Goal: Task Accomplishment & Management: Manage account settings

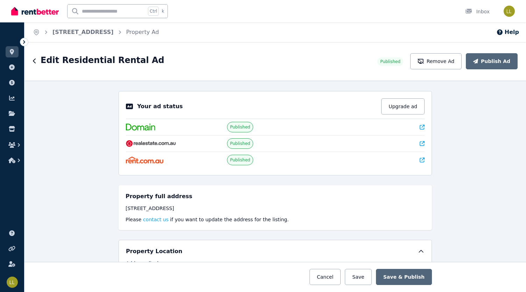
select select "**********"
click at [420, 128] on icon at bounding box center [422, 127] width 5 height 5
click at [420, 142] on icon at bounding box center [422, 143] width 5 height 5
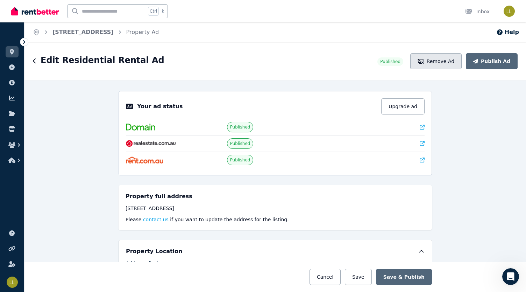
click at [452, 65] on button "Remove Ad" at bounding box center [436, 61] width 51 height 16
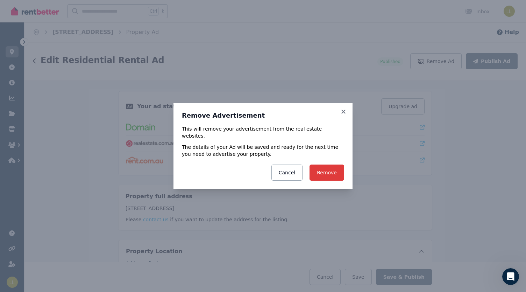
click at [328, 170] on button "Remove" at bounding box center [327, 173] width 35 height 16
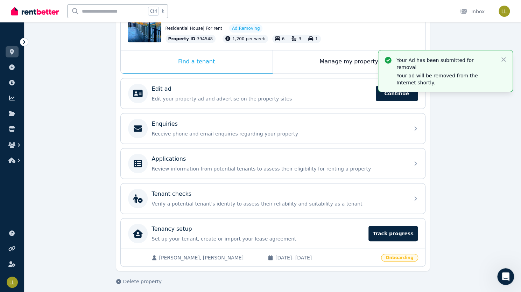
scroll to position [91, 0]
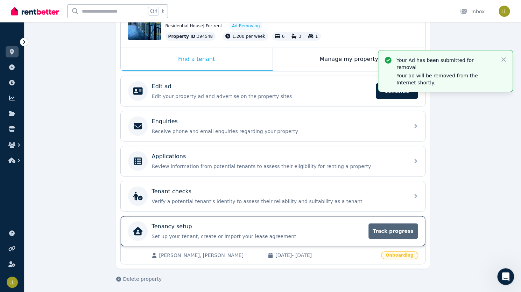
click at [400, 232] on span "Track progress" at bounding box center [393, 230] width 49 height 15
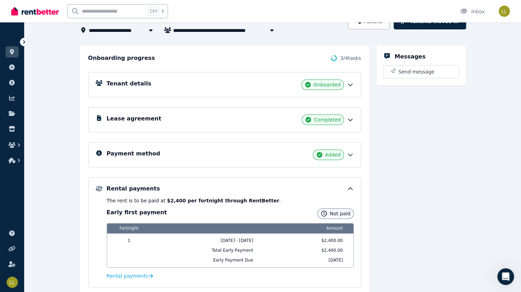
scroll to position [57, 0]
